Goal: Task Accomplishment & Management: Complete application form

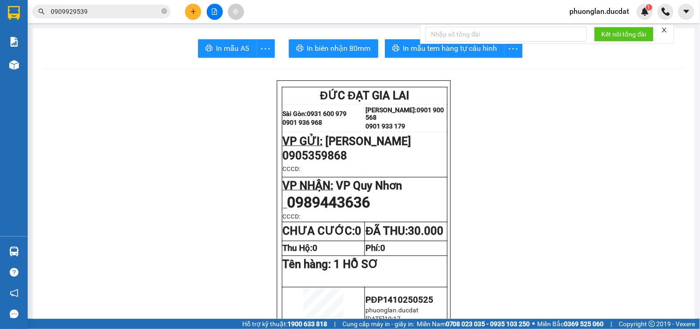
click at [194, 13] on icon "plus" at bounding box center [193, 11] width 6 height 6
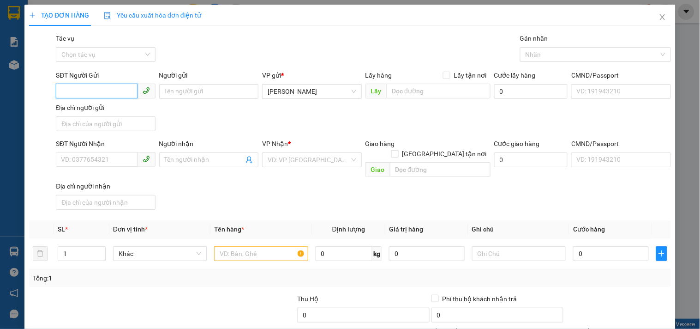
click at [121, 89] on input "SĐT Người Gửi" at bounding box center [96, 91] width 81 height 15
type input "0335349622"
click at [130, 109] on div "0335349622 - VY" at bounding box center [104, 110] width 87 height 10
type input "VY"
type input "0914464108"
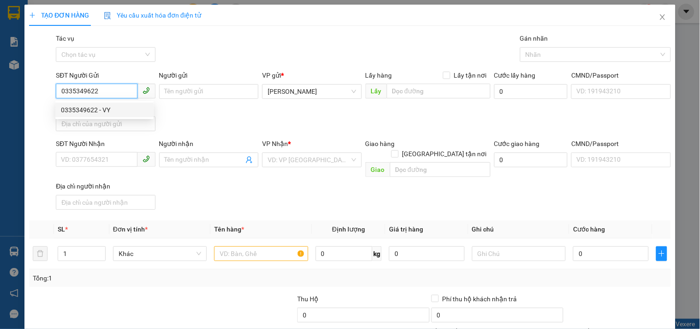
type input "MAI"
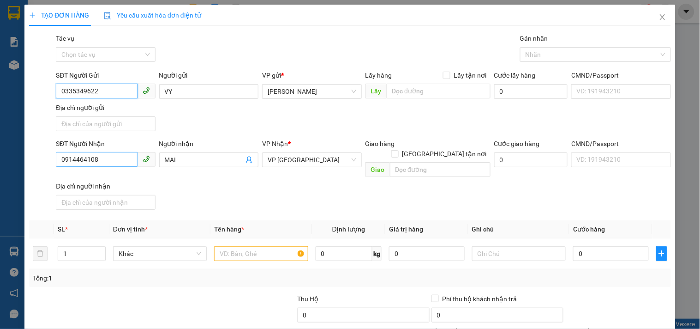
type input "0335349622"
click at [103, 158] on input "0914464108" at bounding box center [96, 159] width 81 height 15
type input "0987089612"
click at [187, 165] on span "MAI" at bounding box center [208, 159] width 99 height 15
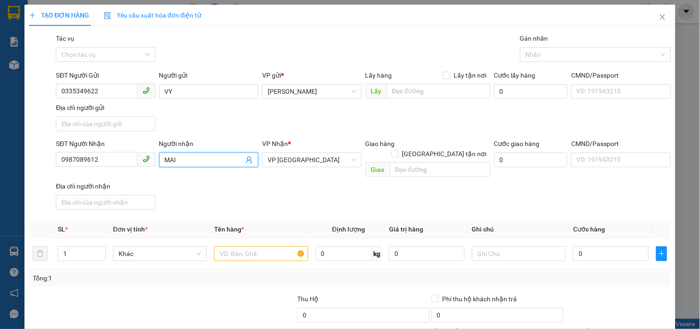
click at [187, 163] on input "MAI" at bounding box center [204, 160] width 79 height 10
drag, startPoint x: 187, startPoint y: 163, endPoint x: 0, endPoint y: 186, distance: 188.0
click at [5, 189] on div "TẠO ĐƠN HÀNG Yêu cầu xuất hóa đơn điện tử Transit Pickup Surcharge Ids Transit …" at bounding box center [350, 164] width 700 height 329
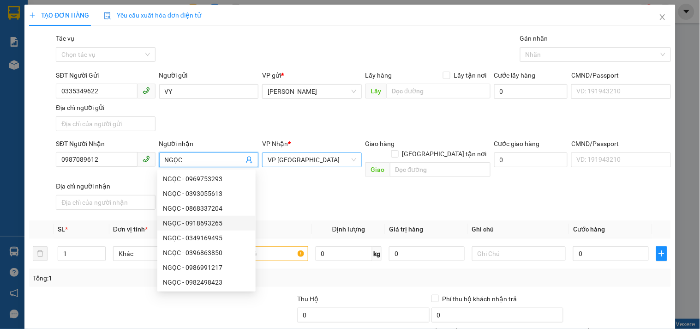
click at [315, 162] on span "VP [GEOGRAPHIC_DATA]" at bounding box center [312, 160] width 88 height 14
type input "NGỌC"
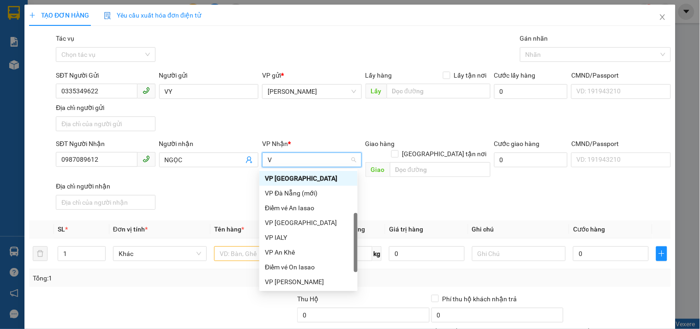
type input "VP"
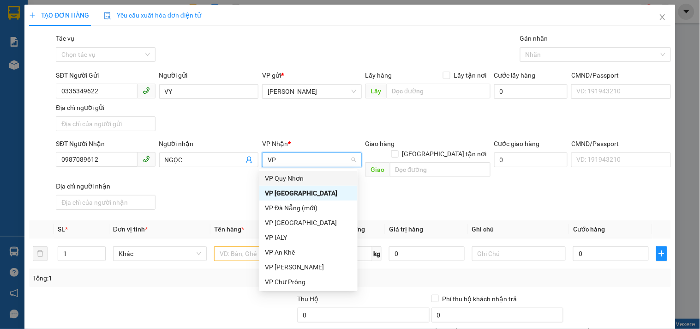
click at [306, 179] on div "VP Quy Nhơn" at bounding box center [308, 178] width 87 height 10
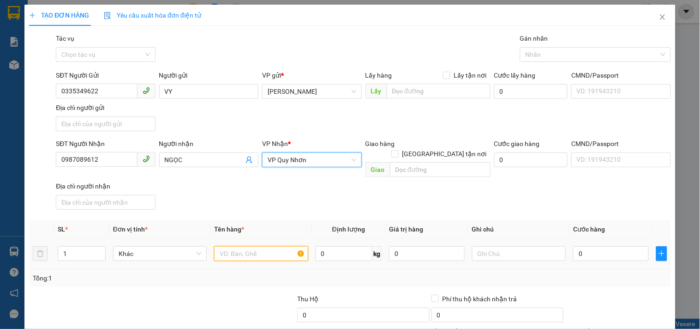
click at [257, 246] on input "text" at bounding box center [261, 253] width 94 height 15
type input "1 HỘP"
click at [593, 247] on input "0" at bounding box center [611, 253] width 76 height 15
type input "3"
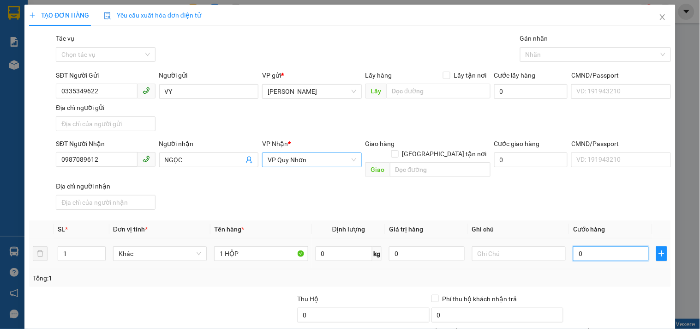
type input "3"
type input "30"
type input "30.000"
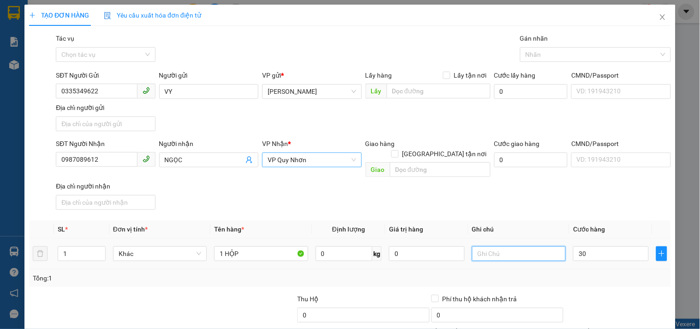
type input "30.000"
click at [483, 246] on input "text" at bounding box center [519, 253] width 94 height 15
type input "CC"
click at [119, 157] on input "0987089612" at bounding box center [96, 159] width 81 height 15
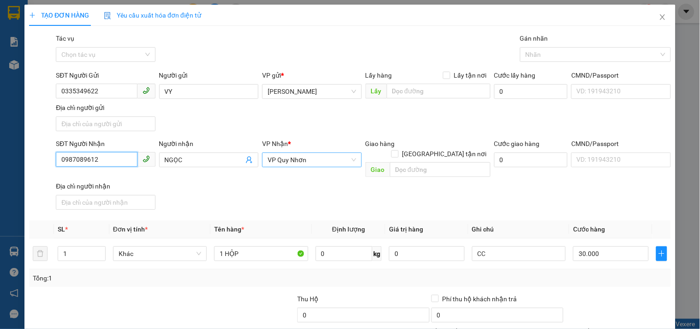
click at [119, 157] on input "0987089612" at bounding box center [96, 159] width 81 height 15
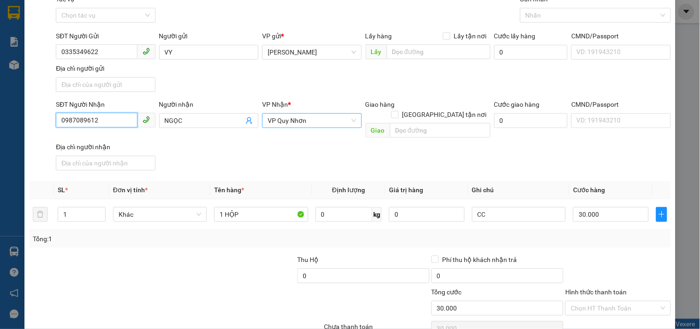
scroll to position [77, 0]
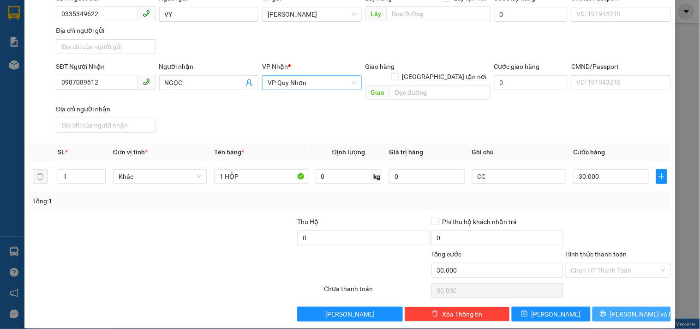
click at [626, 309] on span "[PERSON_NAME] và In" at bounding box center [642, 314] width 65 height 10
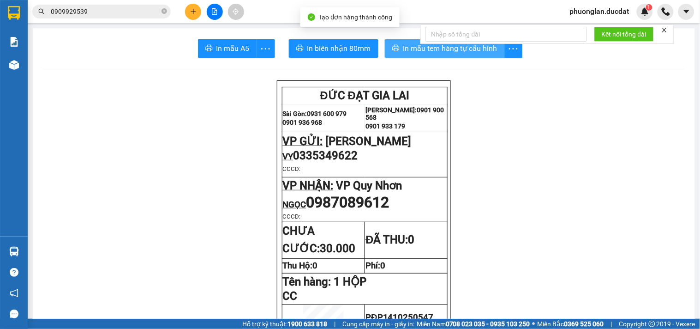
click at [412, 49] on span "In mẫu tem hàng tự cấu hình" at bounding box center [451, 48] width 94 height 12
click at [139, 9] on input "0909929539" at bounding box center [105, 11] width 109 height 10
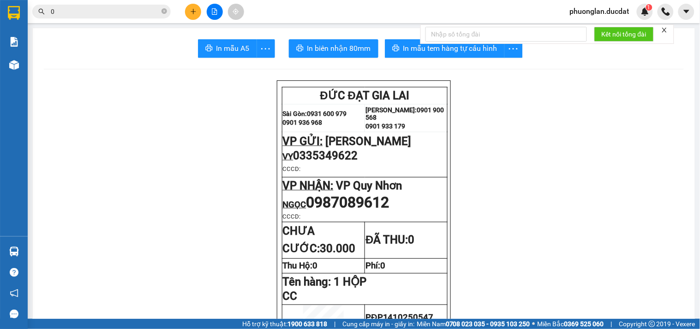
paste input "905170985"
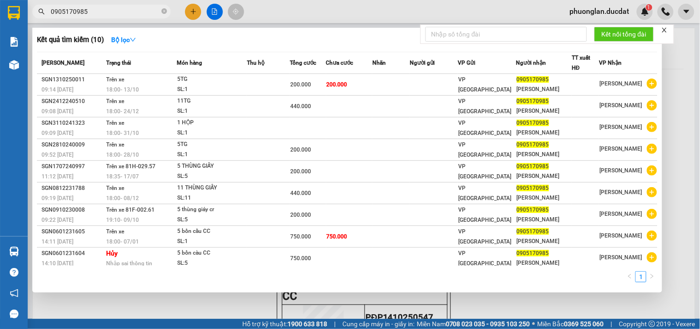
type input "0905170985"
